Goal: Task Accomplishment & Management: Manage account settings

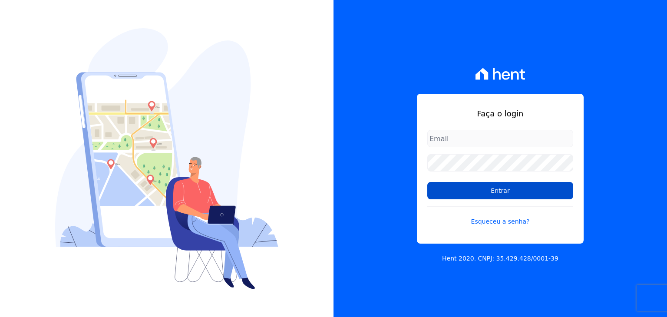
type input "[EMAIL_ADDRESS][DOMAIN_NAME]"
click at [501, 195] on input "Entrar" at bounding box center [500, 190] width 146 height 17
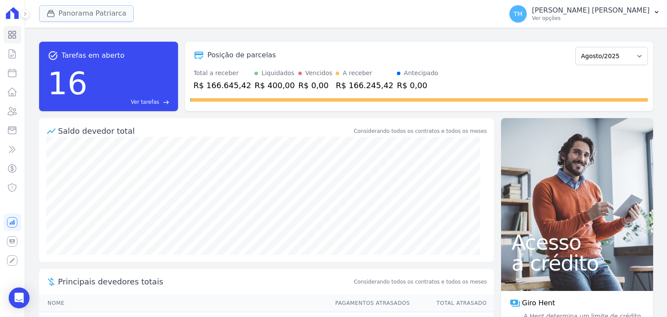
click at [107, 13] on button "Panorama Patriarca" at bounding box center [86, 13] width 95 height 17
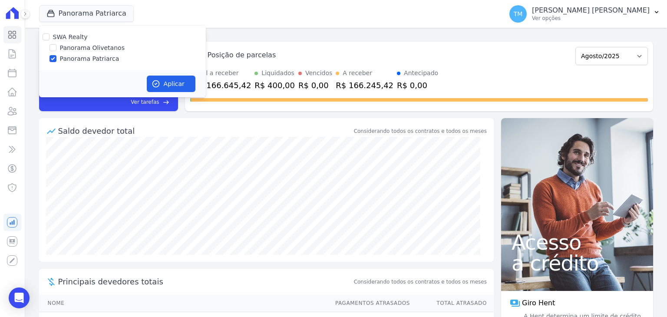
click at [107, 46] on label "Panorama Olivetanos" at bounding box center [92, 47] width 65 height 9
click at [56, 46] on input "Panorama Olivetanos" at bounding box center [53, 47] width 7 height 7
checkbox input "true"
click at [95, 57] on label "Panorama Patriarca" at bounding box center [90, 58] width 60 height 9
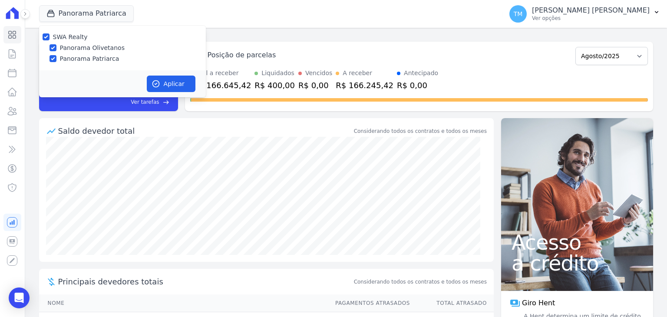
click at [56, 57] on input "Panorama Patriarca" at bounding box center [53, 58] width 7 height 7
checkbox input "false"
click at [169, 89] on button "Aplicar" at bounding box center [171, 84] width 49 height 17
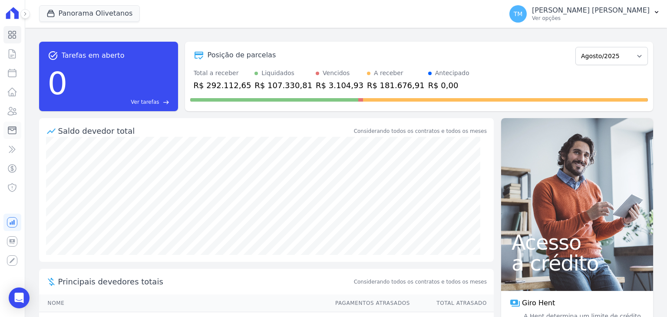
click at [14, 134] on icon at bounding box center [12, 130] width 8 height 7
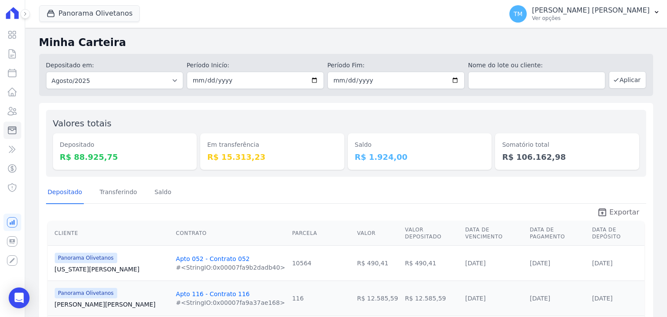
click at [624, 213] on span "Exportar" at bounding box center [625, 212] width 30 height 10
click at [627, 18] on p "Ver opções" at bounding box center [591, 18] width 118 height 7
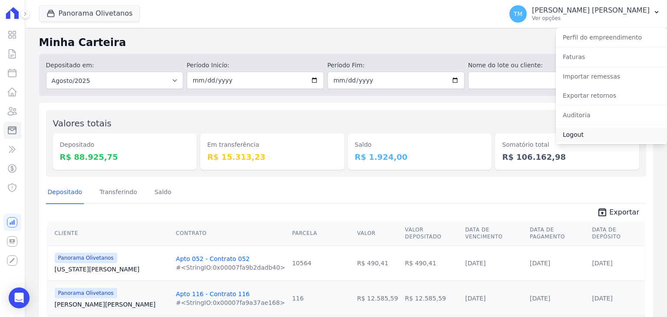
click at [576, 135] on link "Logout" at bounding box center [611, 135] width 111 height 16
click at [576, 135] on div "Somatório total R$ 106.162,98" at bounding box center [567, 151] width 144 height 36
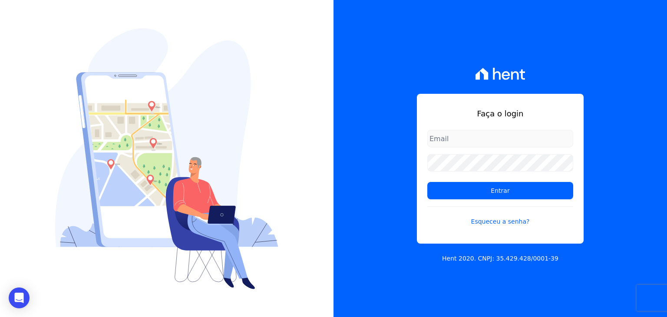
type input "[EMAIL_ADDRESS][DOMAIN_NAME]"
